Goal: Task Accomplishment & Management: Manage account settings

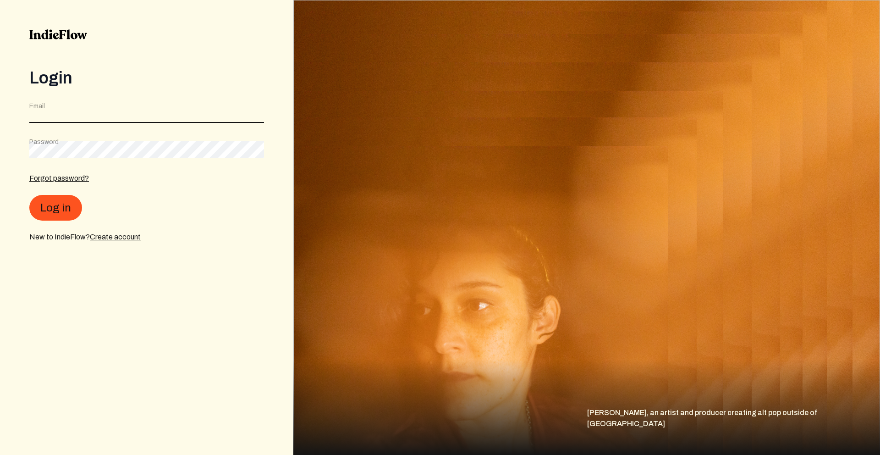
type input "[EMAIL_ADDRESS][DOMAIN_NAME]"
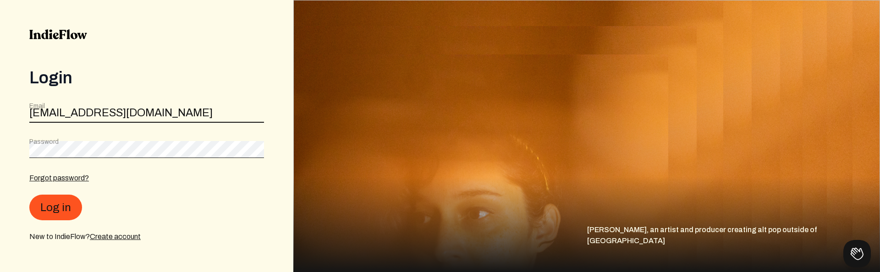
click at [186, 121] on input "[EMAIL_ADDRESS][DOMAIN_NAME]" at bounding box center [146, 113] width 235 height 17
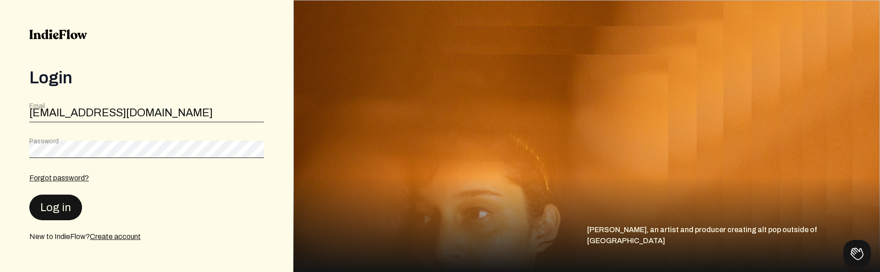
click at [37, 215] on button "Log in" at bounding box center [55, 208] width 53 height 26
